Goal: Information Seeking & Learning: Understand process/instructions

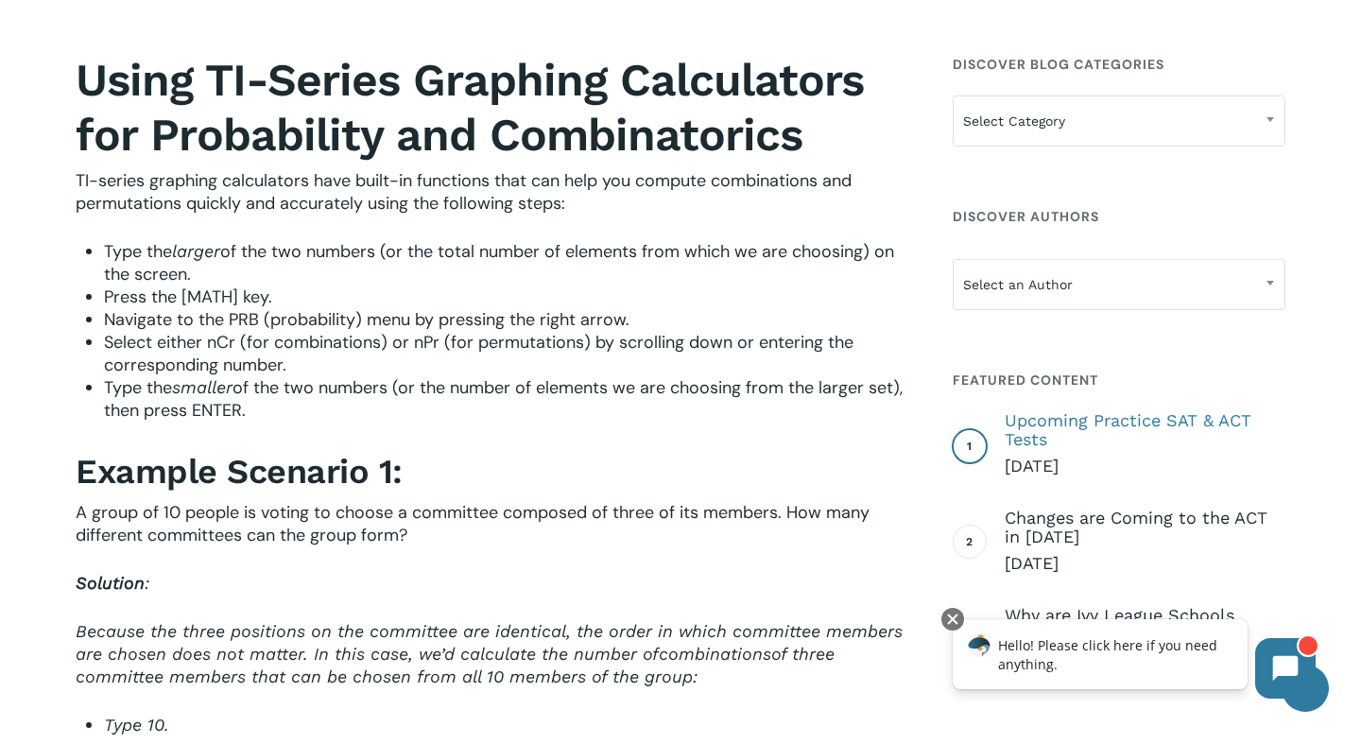
scroll to position [2488, 0]
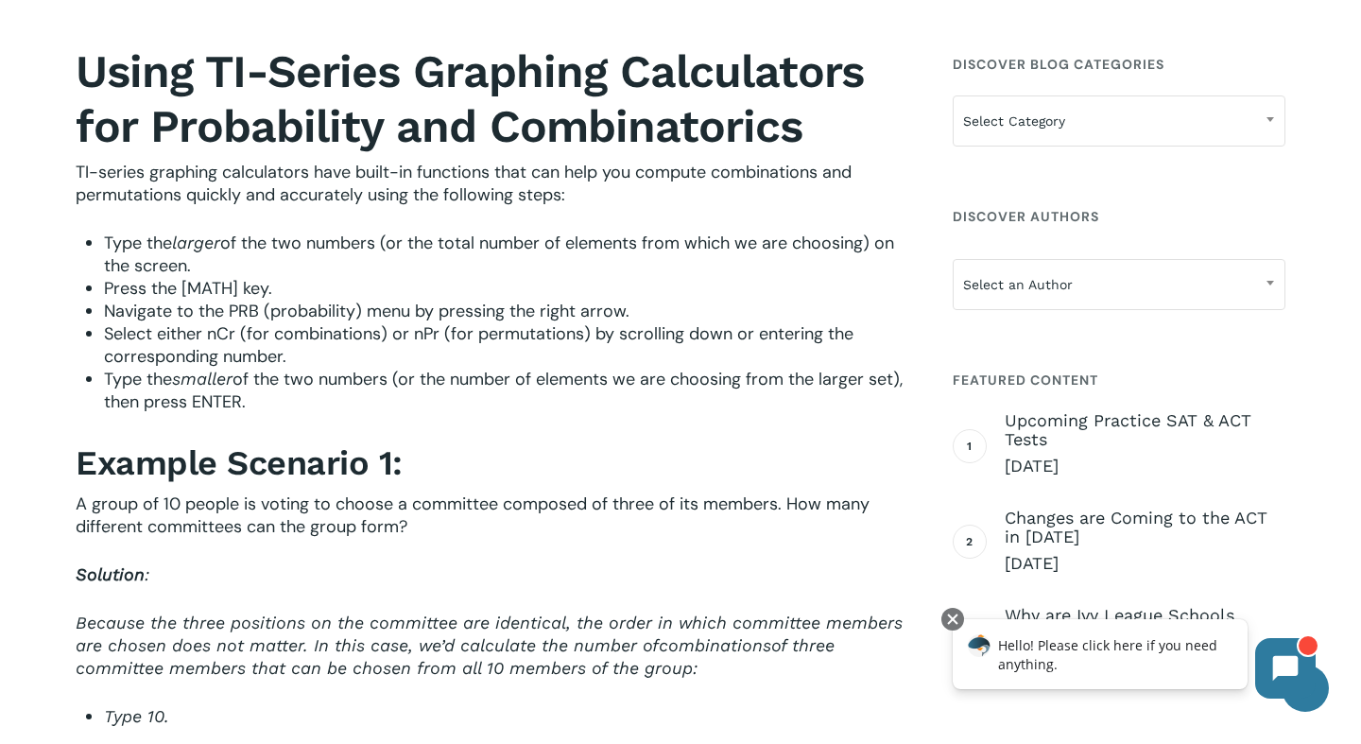
click at [289, 281] on li "Press the [MATH] key." at bounding box center [503, 288] width 799 height 23
click at [289, 322] on span "Select either nCr (for combinations) or nPr (for permutations) by scrolling dow…" at bounding box center [478, 344] width 749 height 45
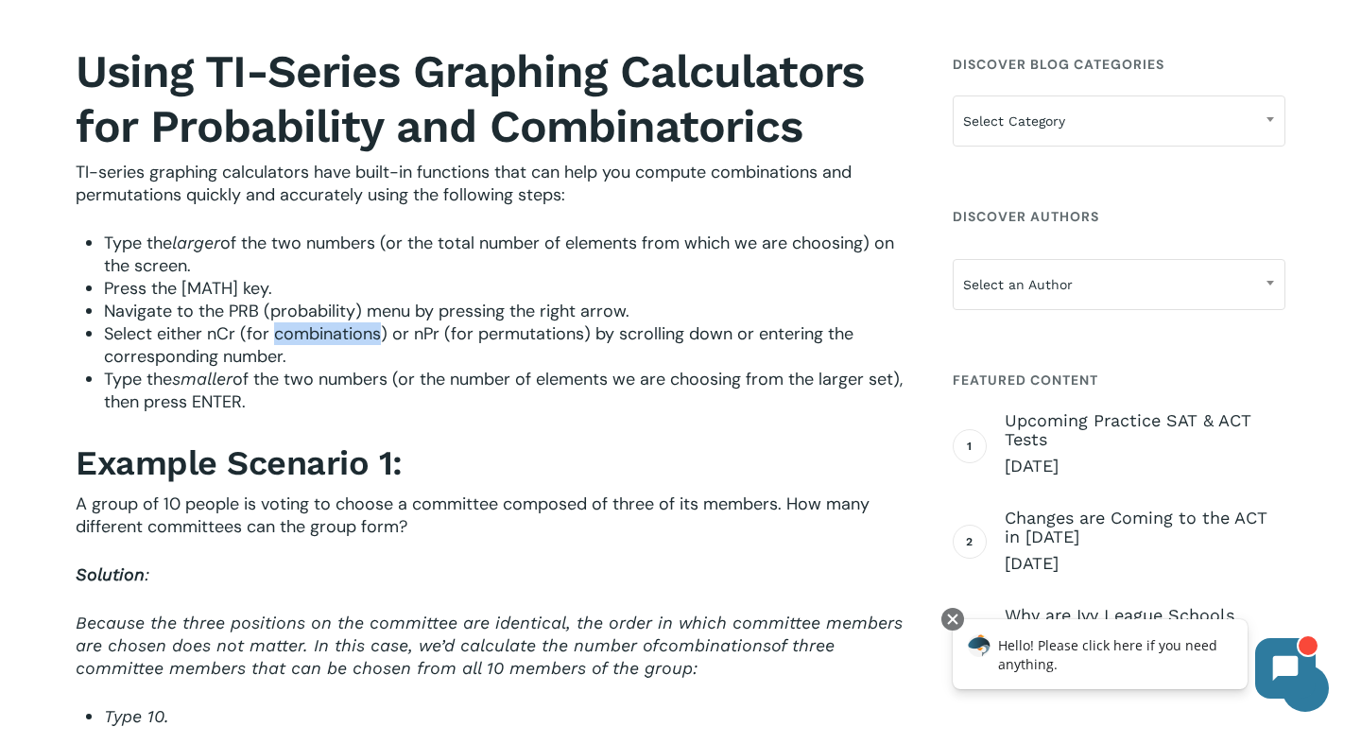
click at [289, 322] on span "Select either nCr (for combinations) or nPr (for permutations) by scrolling dow…" at bounding box center [478, 344] width 749 height 45
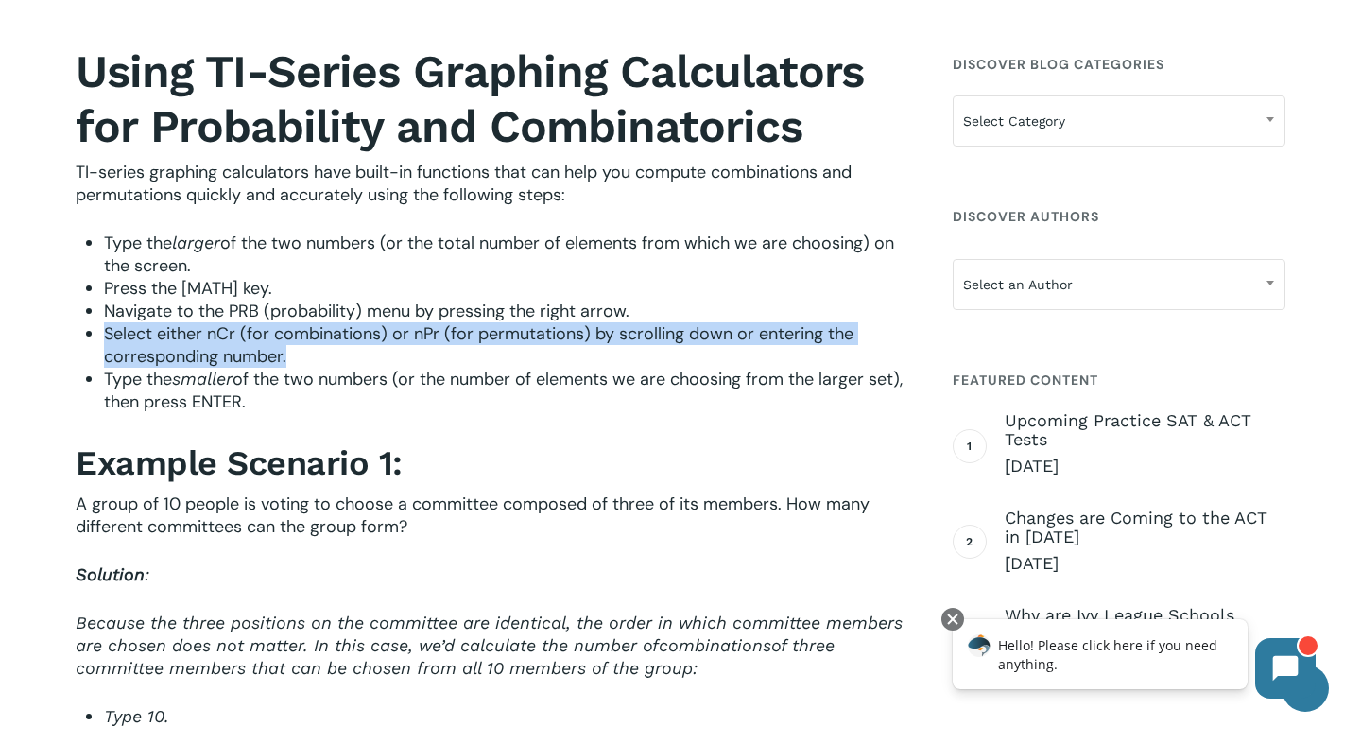
click at [289, 322] on span "Select either nCr (for combinations) or nPr (for permutations) by scrolling dow…" at bounding box center [478, 344] width 749 height 45
click at [290, 322] on span "Select either nCr (for combinations) or nPr (for permutations) by scrolling dow…" at bounding box center [478, 344] width 749 height 45
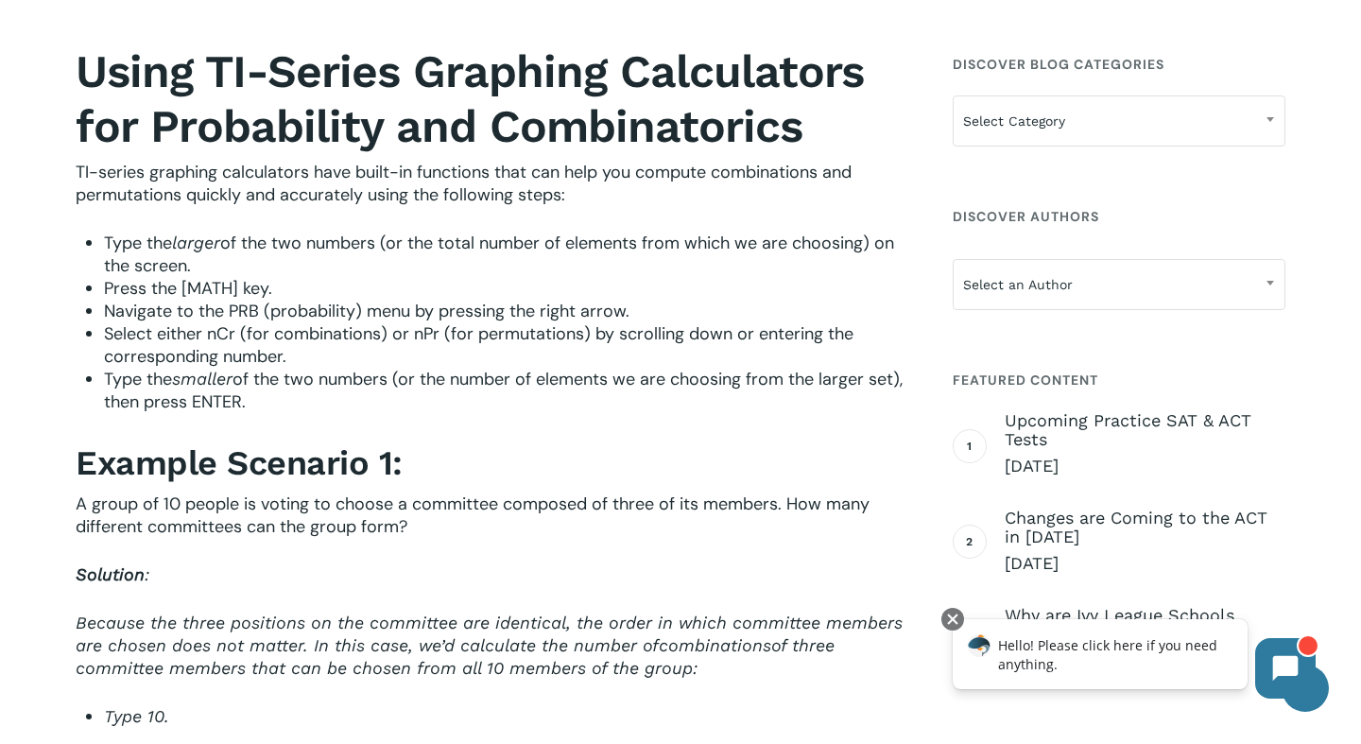
click at [363, 300] on span "Navigate to the PRB (probability) menu by pressing the right arrow." at bounding box center [366, 311] width 525 height 23
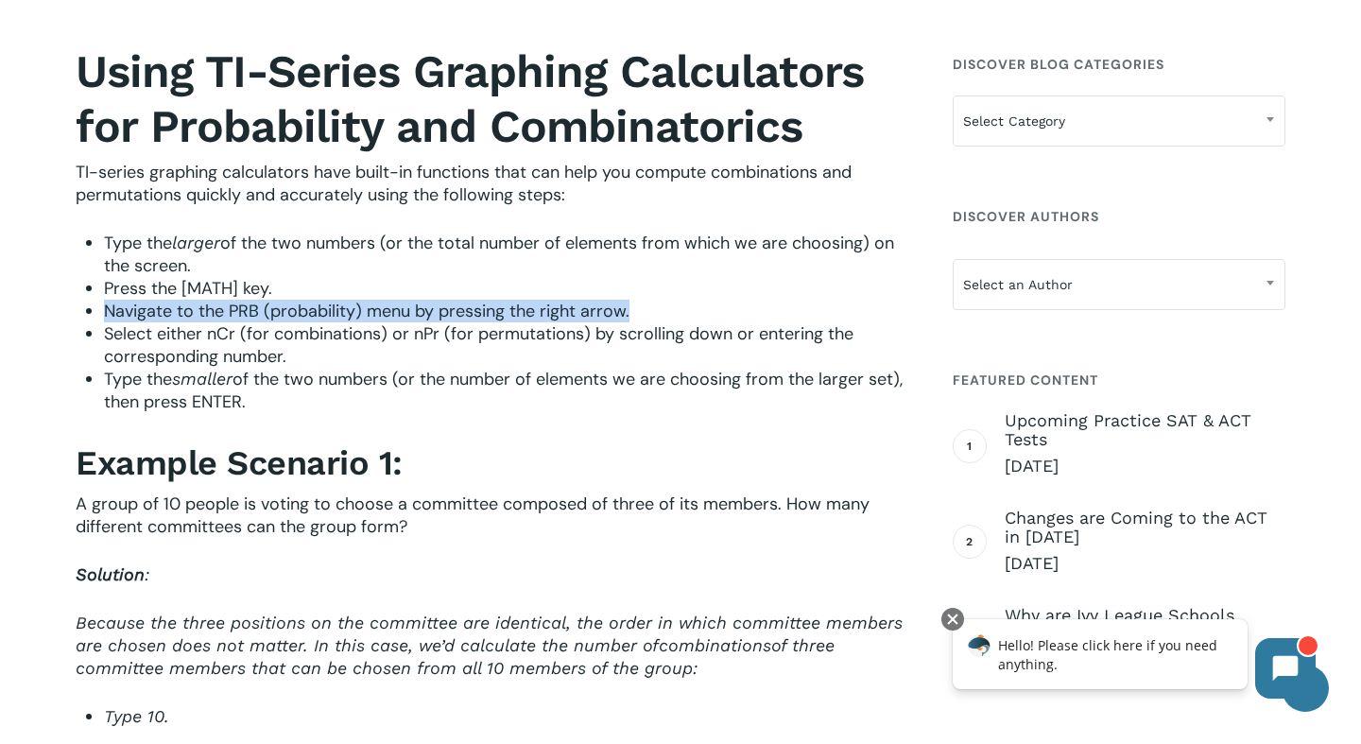
click at [417, 300] on span "Navigate to the PRB (probability) menu by pressing the right arrow." at bounding box center [366, 311] width 525 height 23
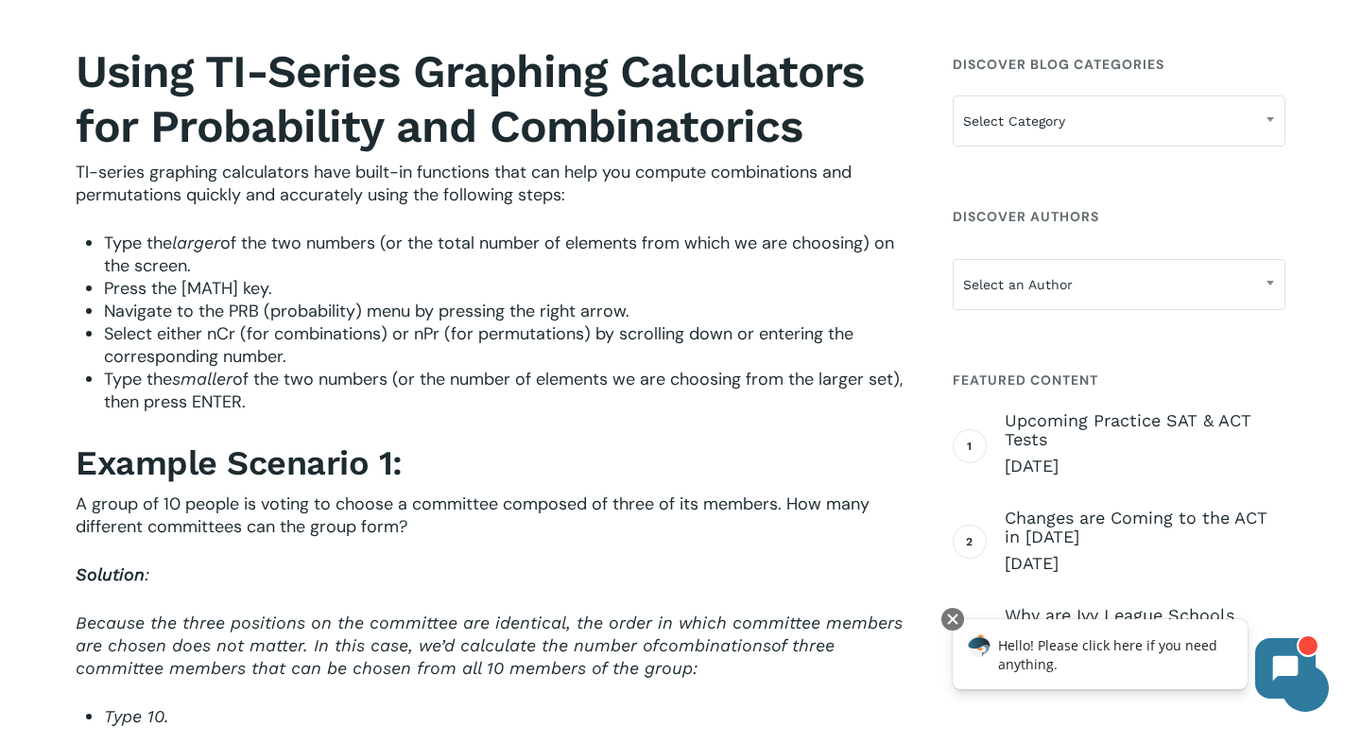
click at [417, 300] on span "Navigate to the PRB (probability) menu by pressing the right arrow." at bounding box center [366, 311] width 525 height 23
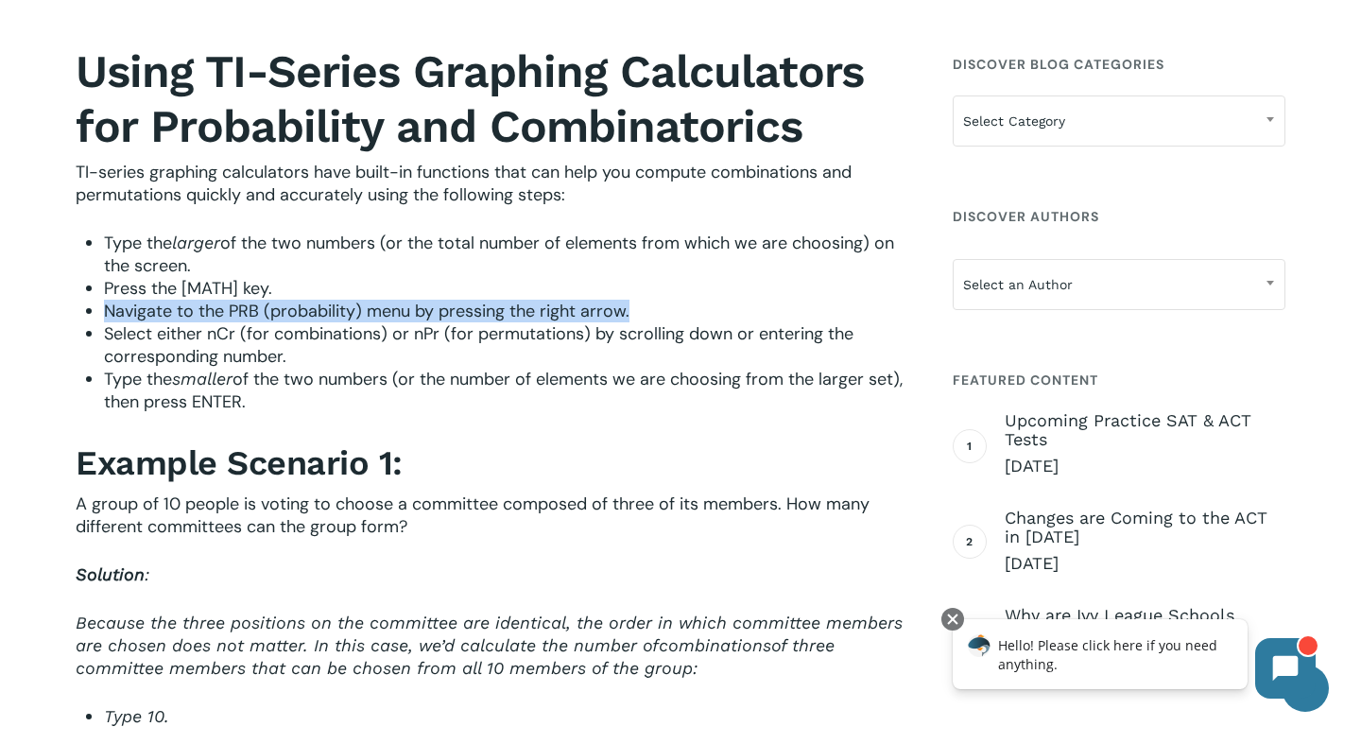
click at [417, 300] on span "Navigate to the PRB (probability) menu by pressing the right arrow." at bounding box center [366, 311] width 525 height 23
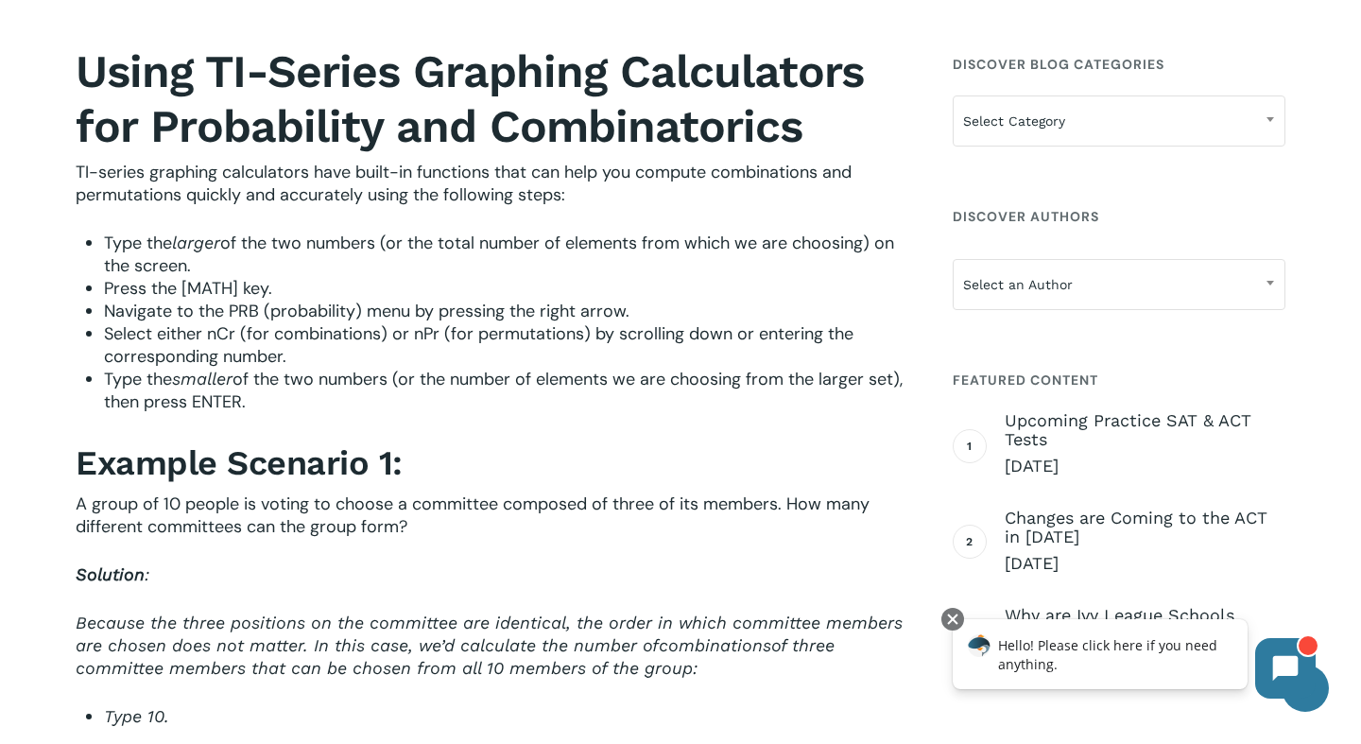
click at [416, 322] on span "Select either nCr (for combinations) or nPr (for permutations) by scrolling dow…" at bounding box center [478, 344] width 749 height 45
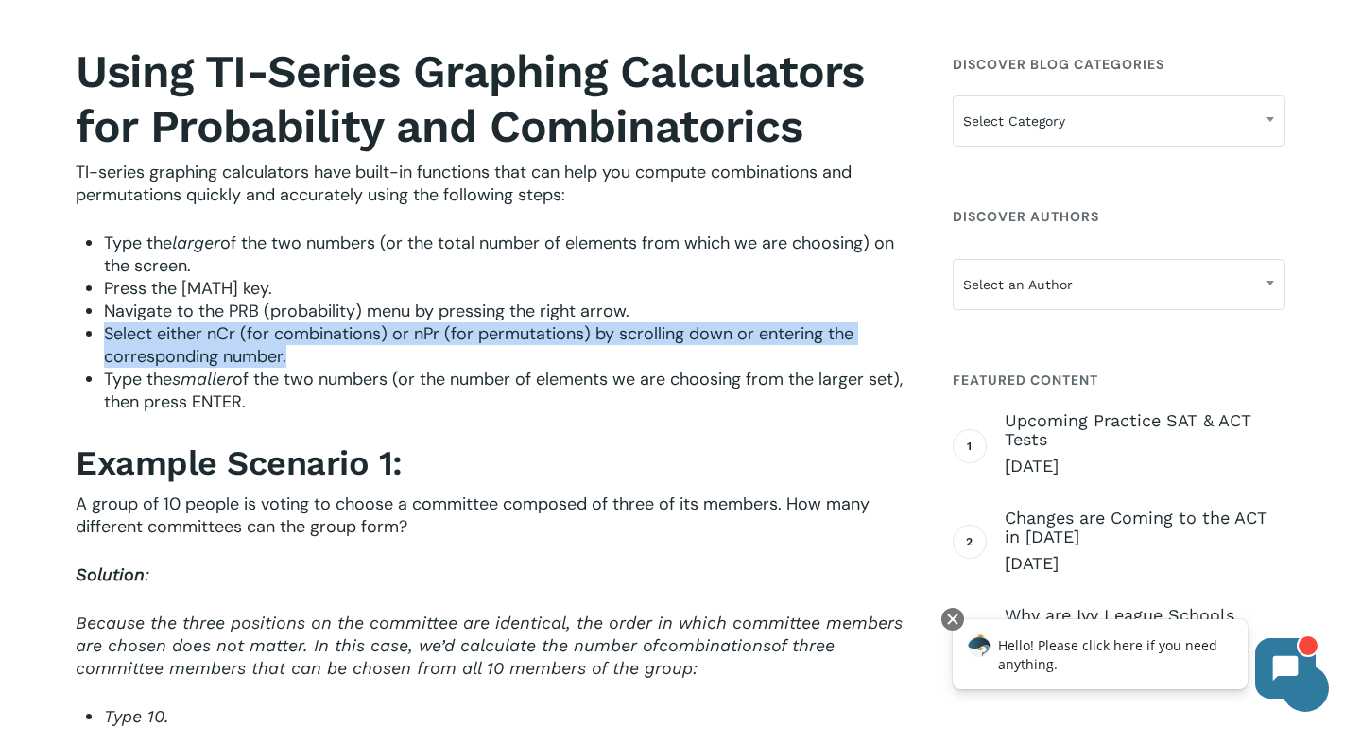
click at [416, 322] on span "Select either nCr (for combinations) or nPr (for permutations) by scrolling dow…" at bounding box center [478, 344] width 749 height 45
click at [439, 322] on span "Select either nCr (for combinations) or nPr (for permutations) by scrolling dow…" at bounding box center [478, 344] width 749 height 45
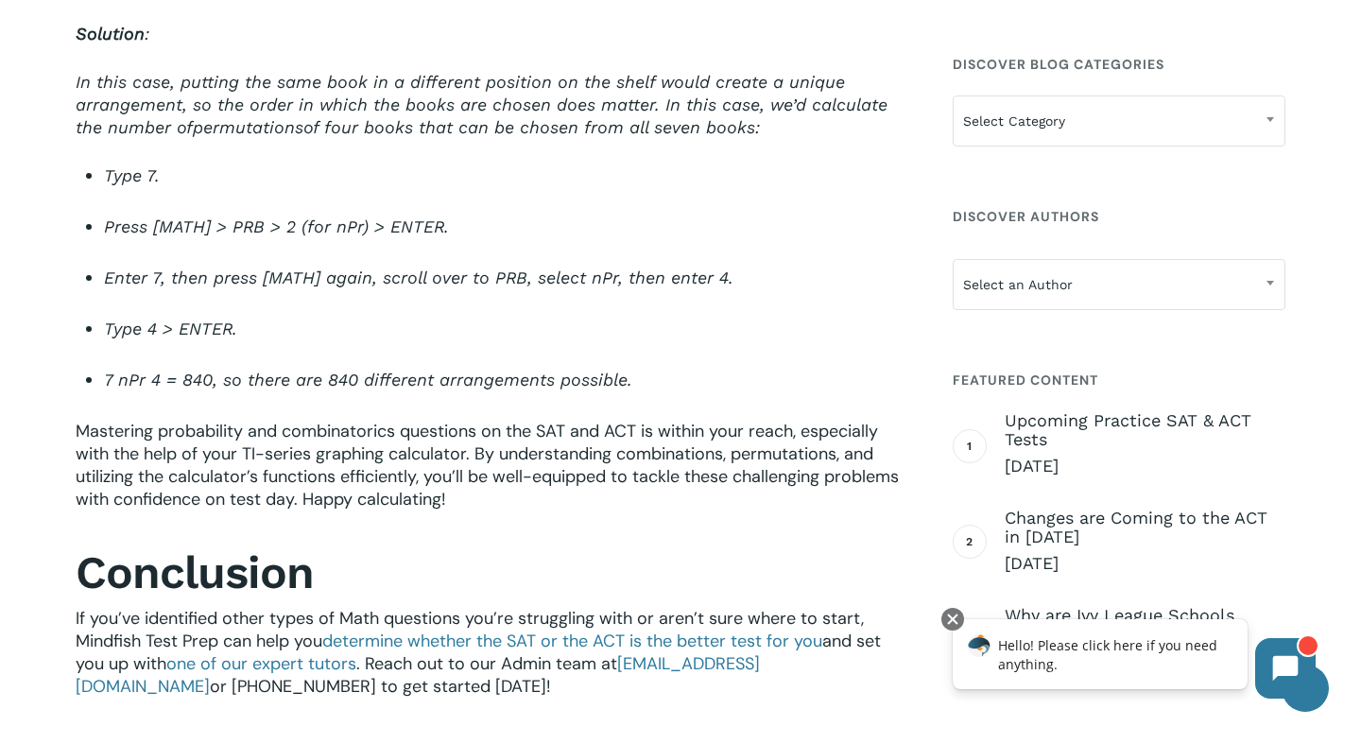
scroll to position [3534, 0]
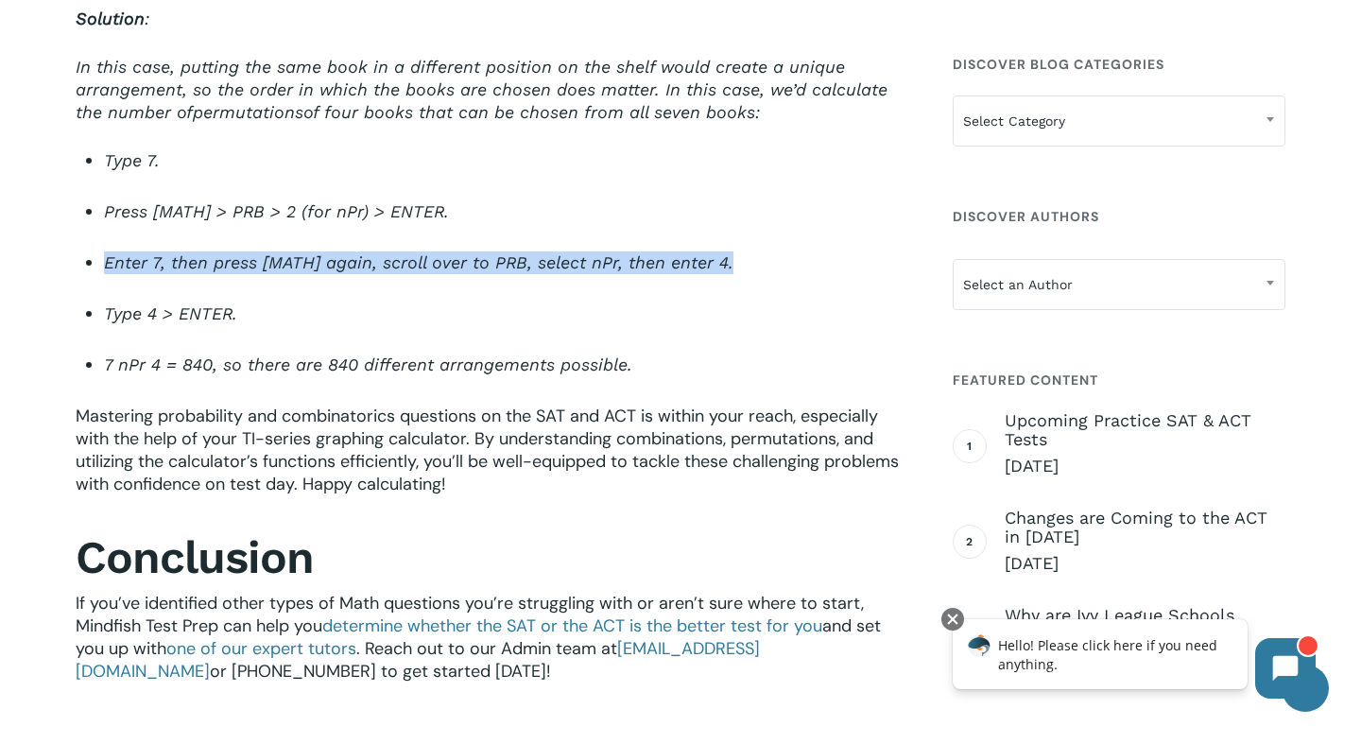
click at [529, 252] on span "Enter 7, then press [MATH] again, scroll over to PRB, select nPr, then enter 4." at bounding box center [418, 262] width 629 height 20
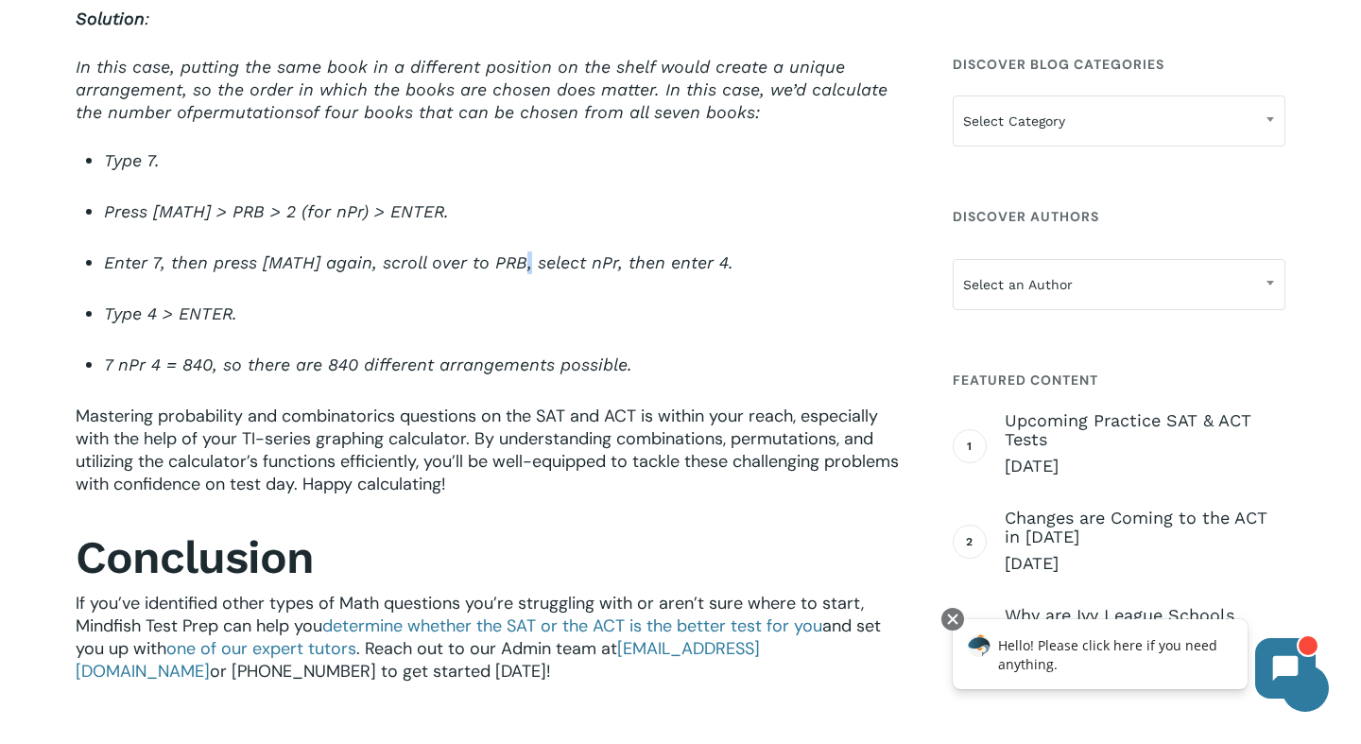
click at [529, 252] on span "Enter 7, then press [MATH] again, scroll over to PRB, select nPr, then enter 4." at bounding box center [418, 262] width 629 height 20
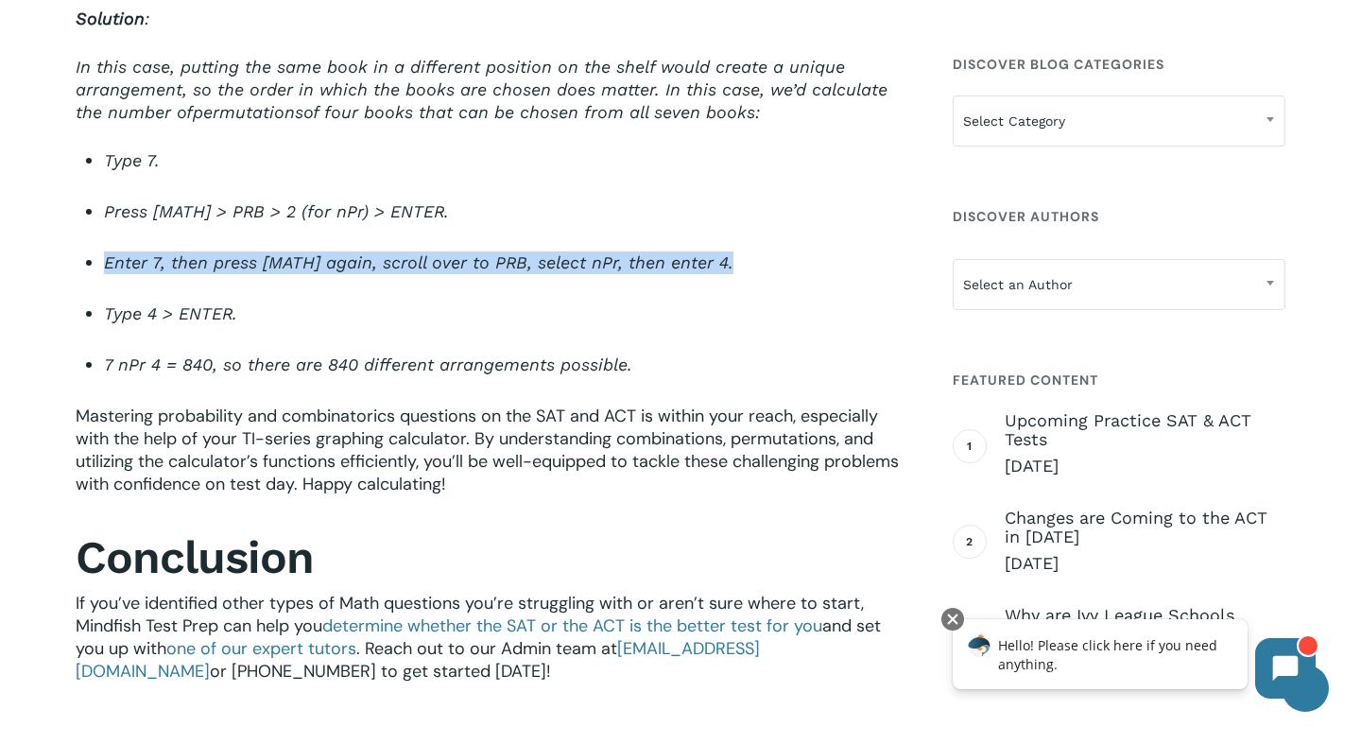
click at [529, 252] on span "Enter 7, then press [MATH] again, scroll over to PRB, select nPr, then enter 4." at bounding box center [418, 262] width 629 height 20
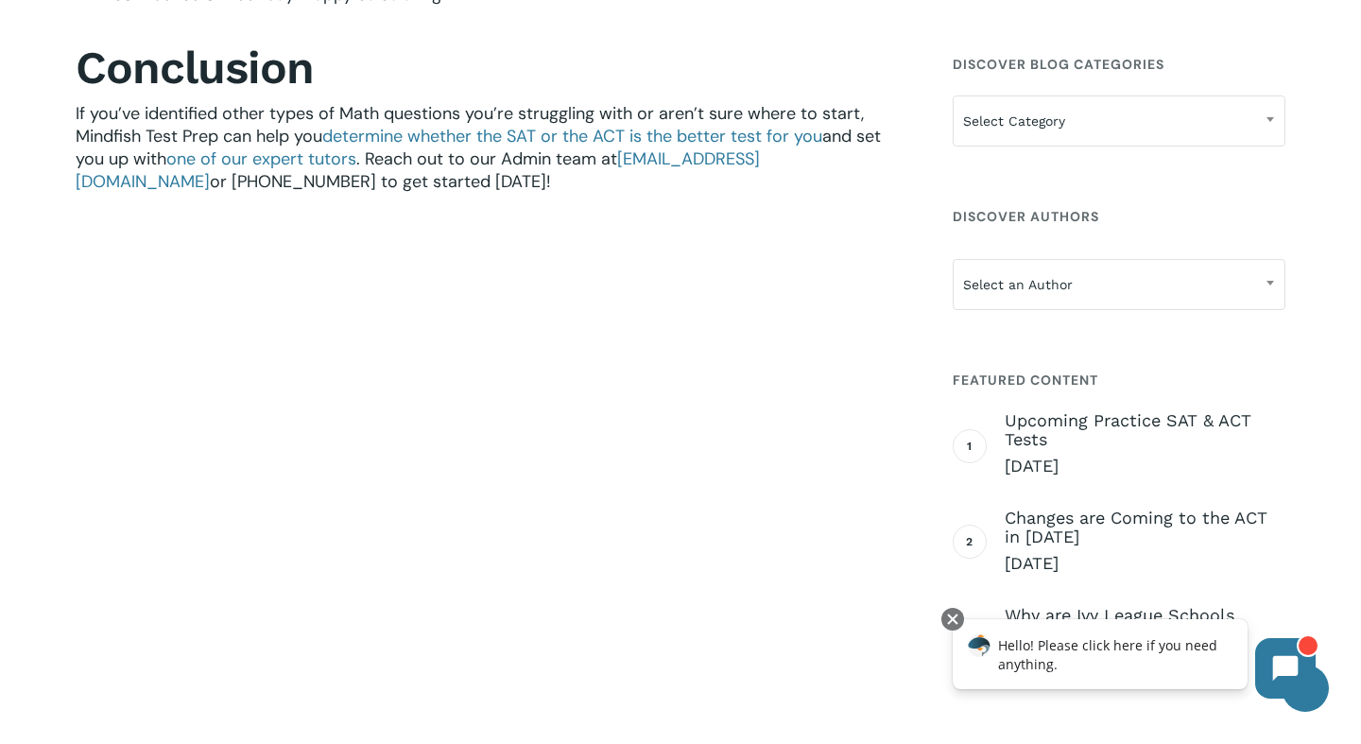
scroll to position [4019, 0]
